Goal: Obtain resource: Obtain resource

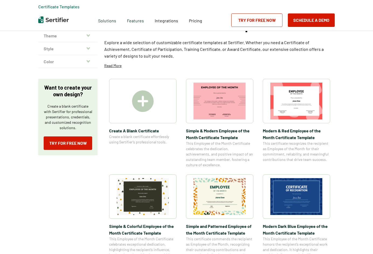
scroll to position [54, 0]
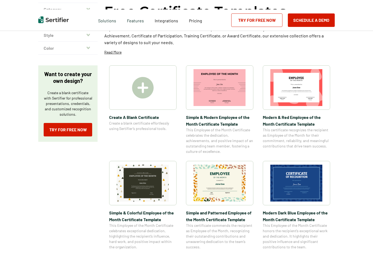
click at [241, 166] on img at bounding box center [219, 183] width 52 height 37
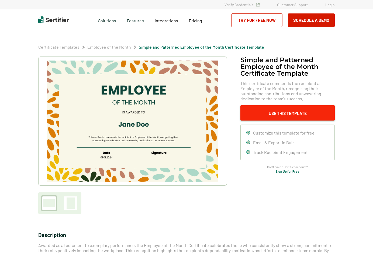
click at [310, 114] on button "Use This Template" at bounding box center [287, 112] width 94 height 15
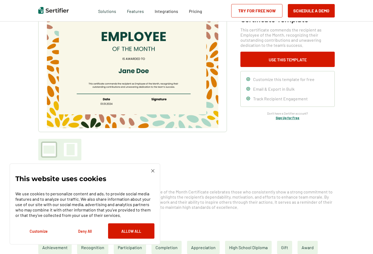
scroll to position [54, 0]
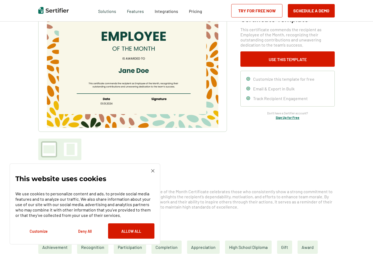
click at [82, 236] on button "Deny All" at bounding box center [85, 230] width 46 height 15
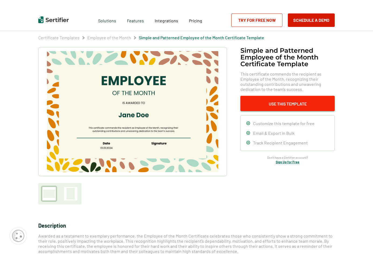
scroll to position [0, 0]
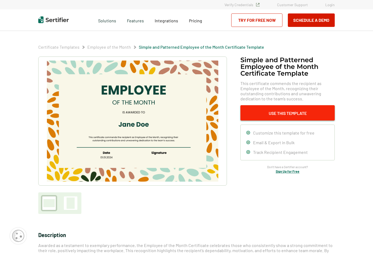
click at [277, 114] on button "Use This Template" at bounding box center [287, 112] width 94 height 15
